Goal: Find contact information: Find contact information

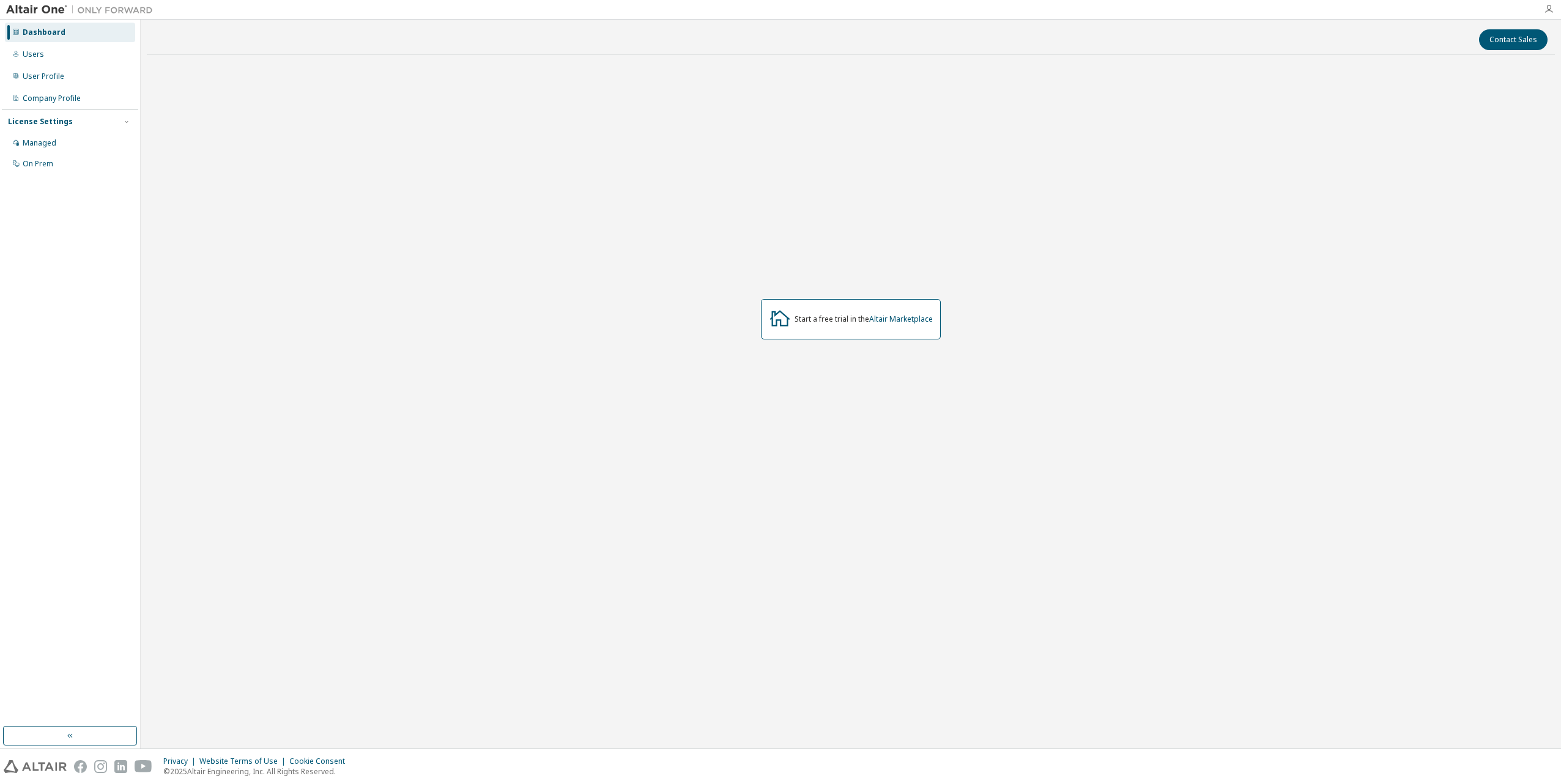
click at [1548, 8] on icon "button" at bounding box center [1548, 9] width 10 height 10
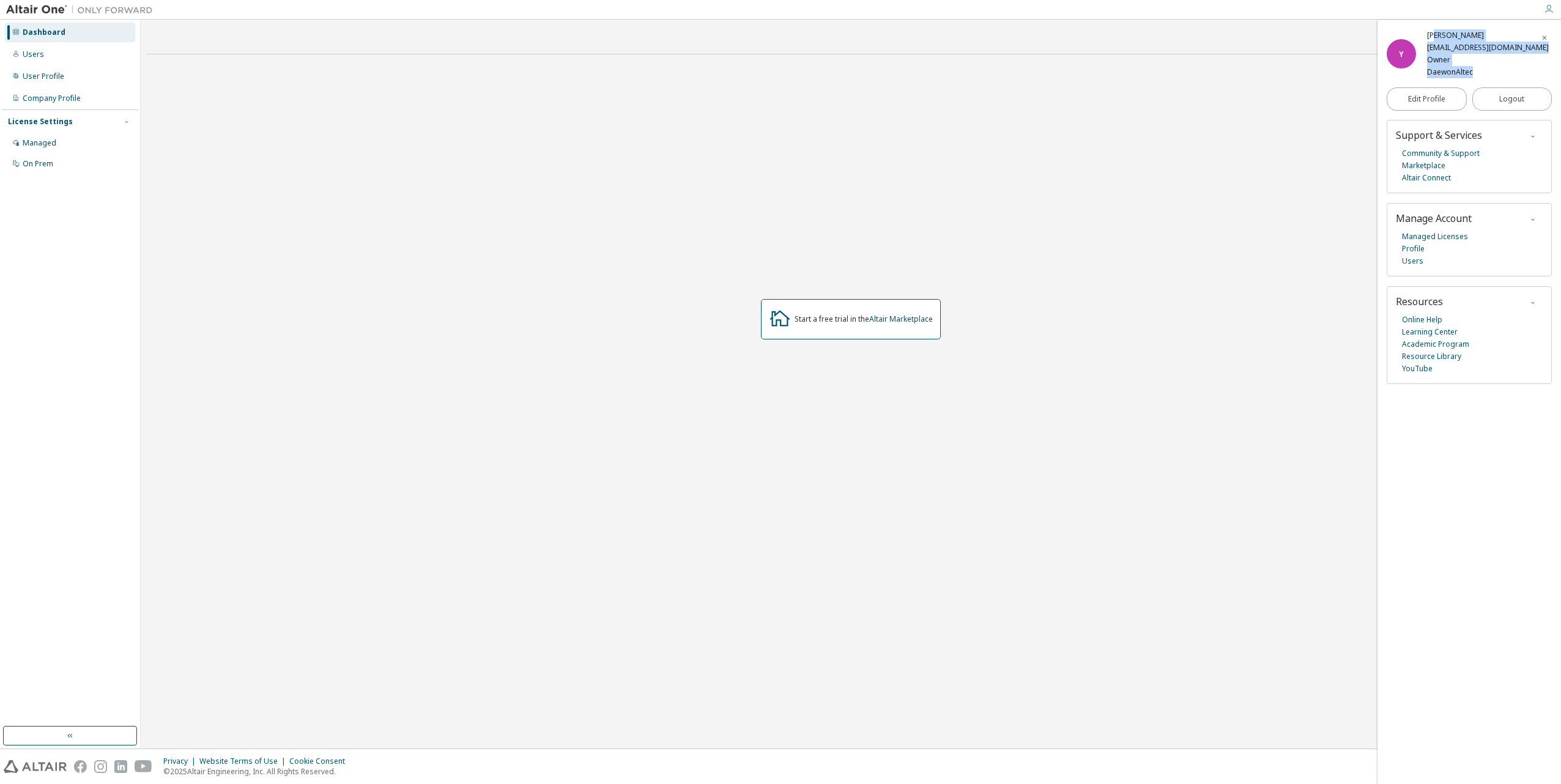
drag, startPoint x: 1472, startPoint y: 75, endPoint x: 1434, endPoint y: 38, distance: 53.0
click at [1434, 38] on div "Yeonjae Hong [EMAIL_ADDRESS][DOMAIN_NAME] Owner DaewonAltec" at bounding box center [1488, 54] width 122 height 49
click at [1479, 50] on div "[EMAIL_ADDRESS][DOMAIN_NAME]" at bounding box center [1488, 47] width 122 height 12
click at [1479, 48] on div "[EMAIL_ADDRESS][DOMAIN_NAME]" at bounding box center [1488, 47] width 122 height 12
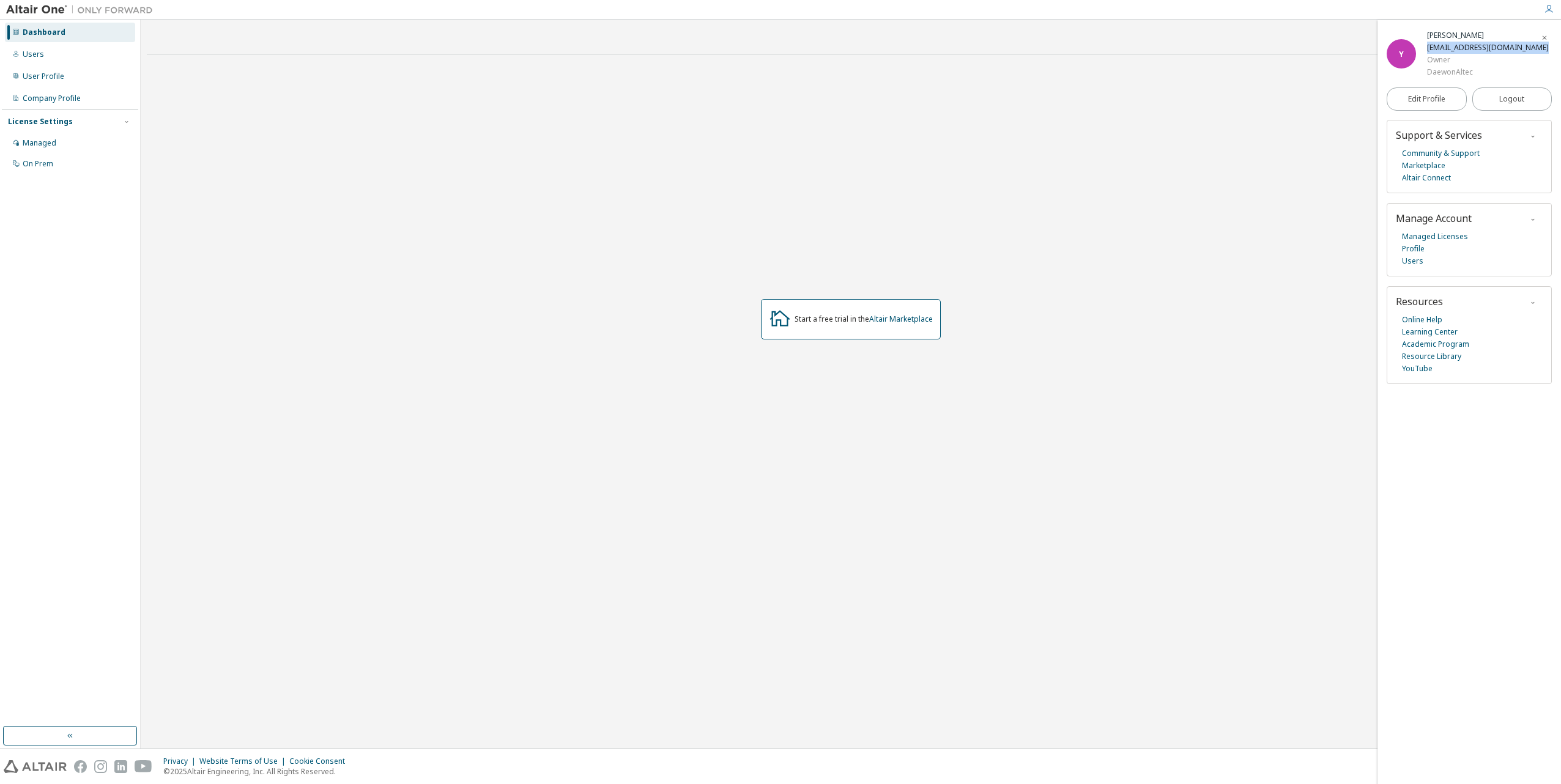
click at [1479, 48] on div "[EMAIL_ADDRESS][DOMAIN_NAME]" at bounding box center [1488, 47] width 122 height 12
copy div "[EMAIL_ADDRESS][DOMAIN_NAME]"
